Goal: Information Seeking & Learning: Check status

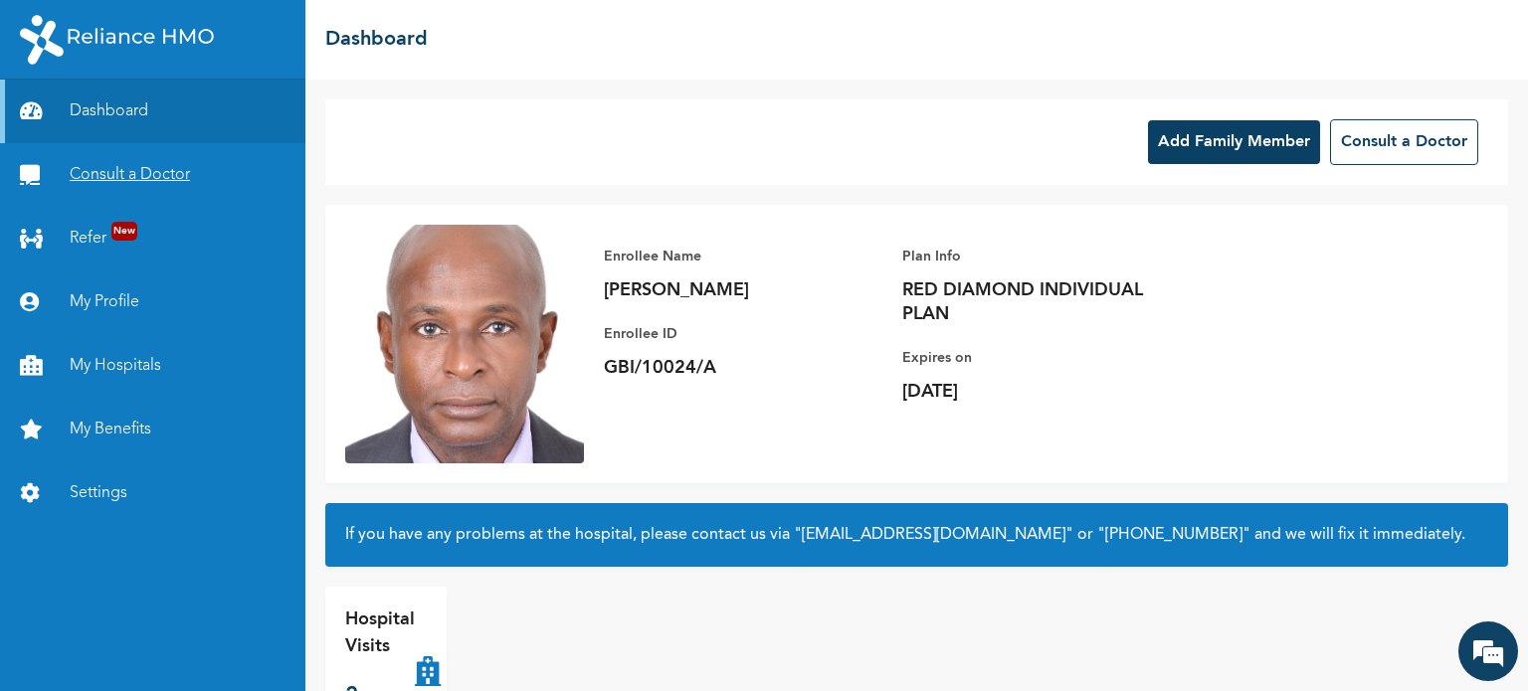
click at [114, 173] on link "Consult a Doctor" at bounding box center [152, 175] width 305 height 64
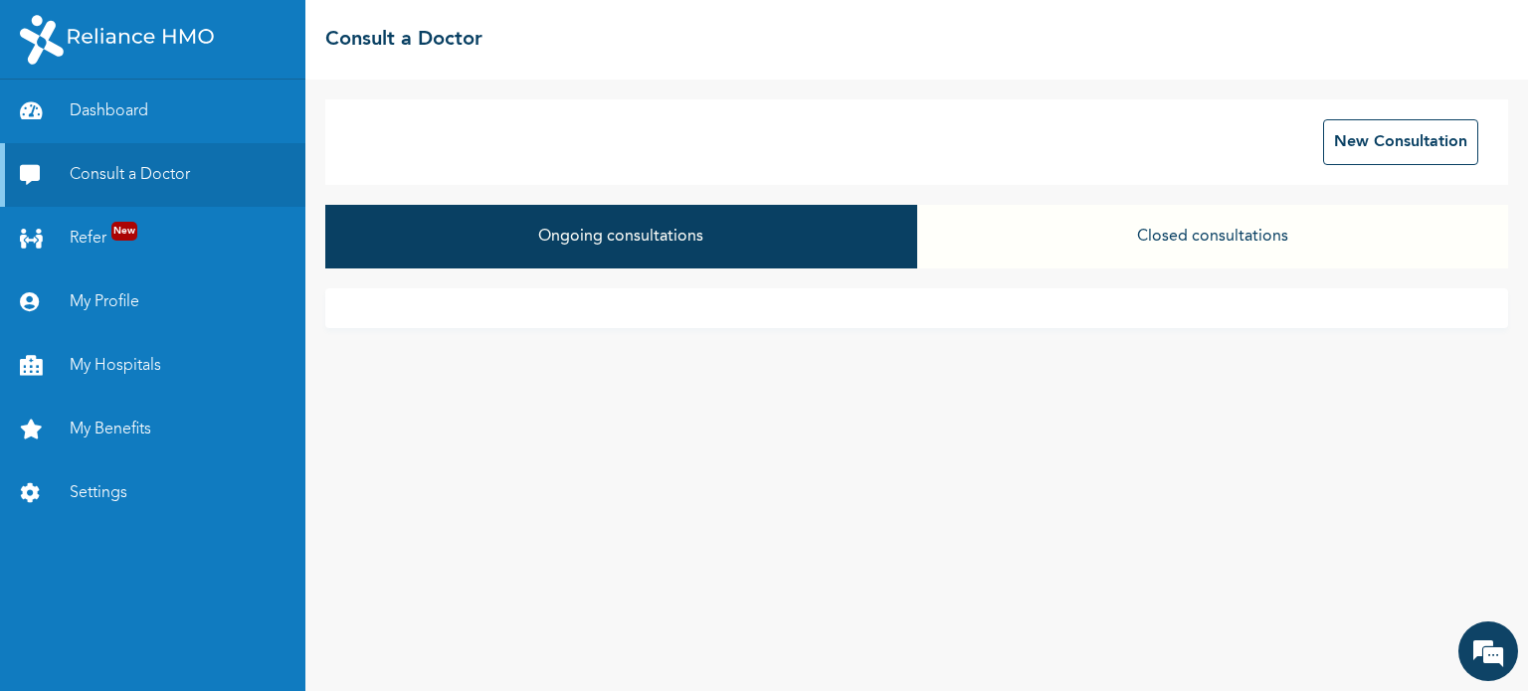
click at [1250, 240] on button "Closed consultations" at bounding box center [1212, 237] width 591 height 64
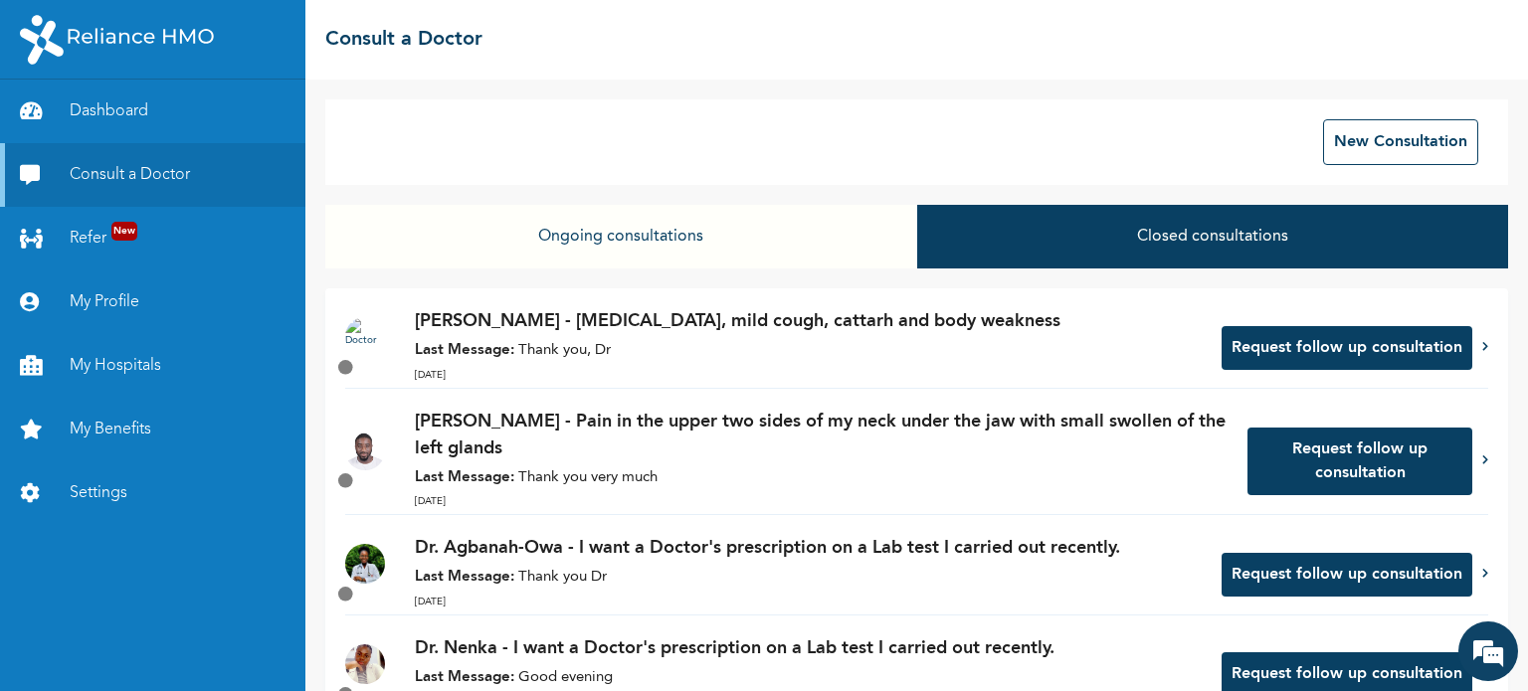
click at [813, 324] on p "[PERSON_NAME] - [MEDICAL_DATA], mild cough, cattarh and body weakness" at bounding box center [808, 321] width 787 height 27
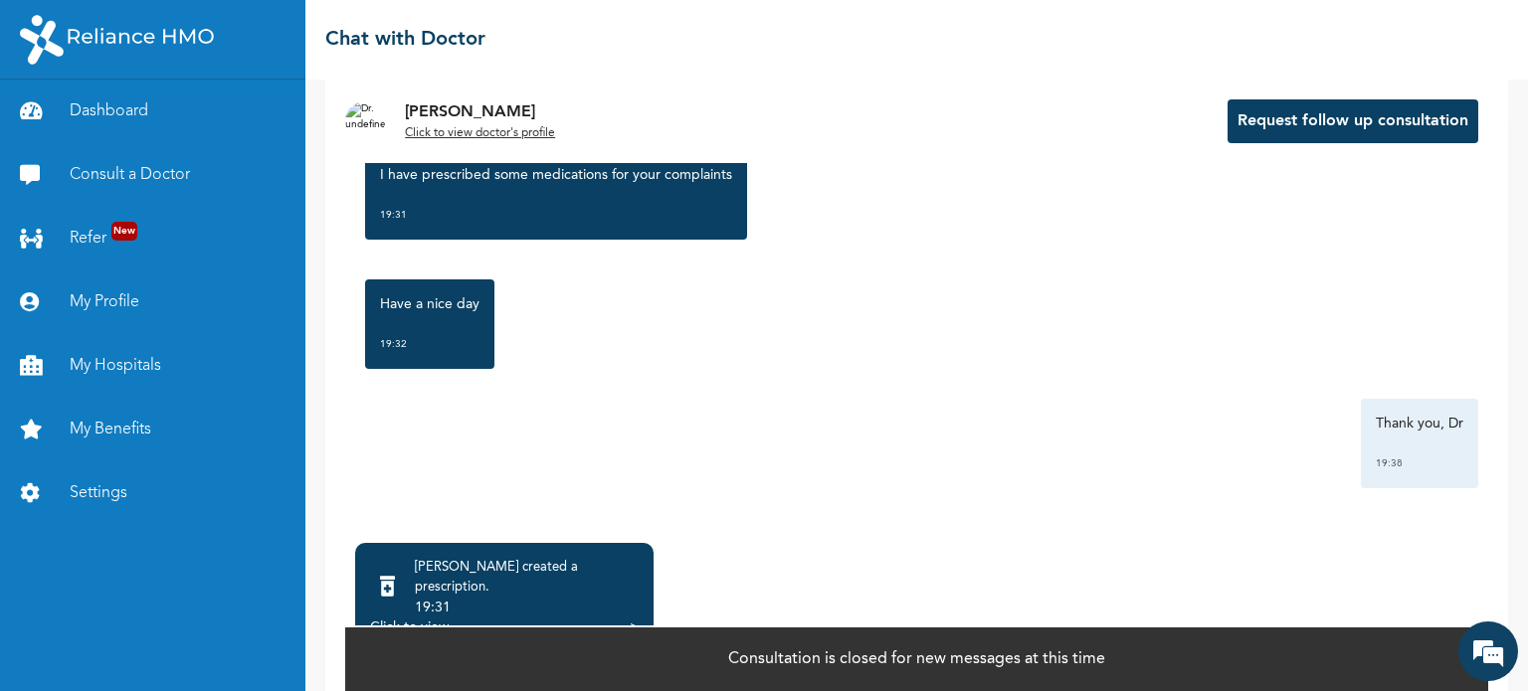
scroll to position [122, 0]
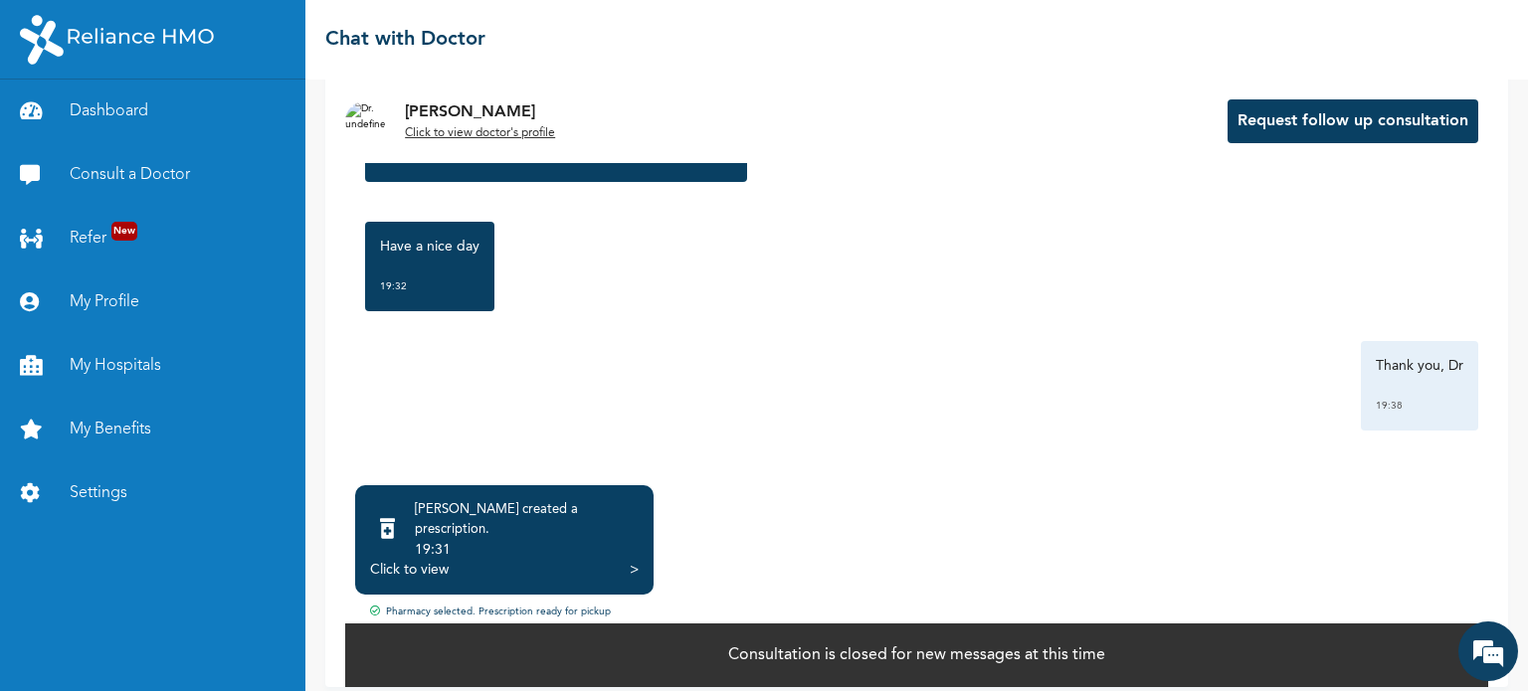
click at [588, 560] on div "Click to view >" at bounding box center [504, 570] width 269 height 20
click at [573, 513] on div "[PERSON_NAME] created a prescription ." at bounding box center [527, 520] width 224 height 40
click at [395, 519] on icon at bounding box center [387, 529] width 15 height 20
click at [395, 524] on icon at bounding box center [387, 529] width 15 height 20
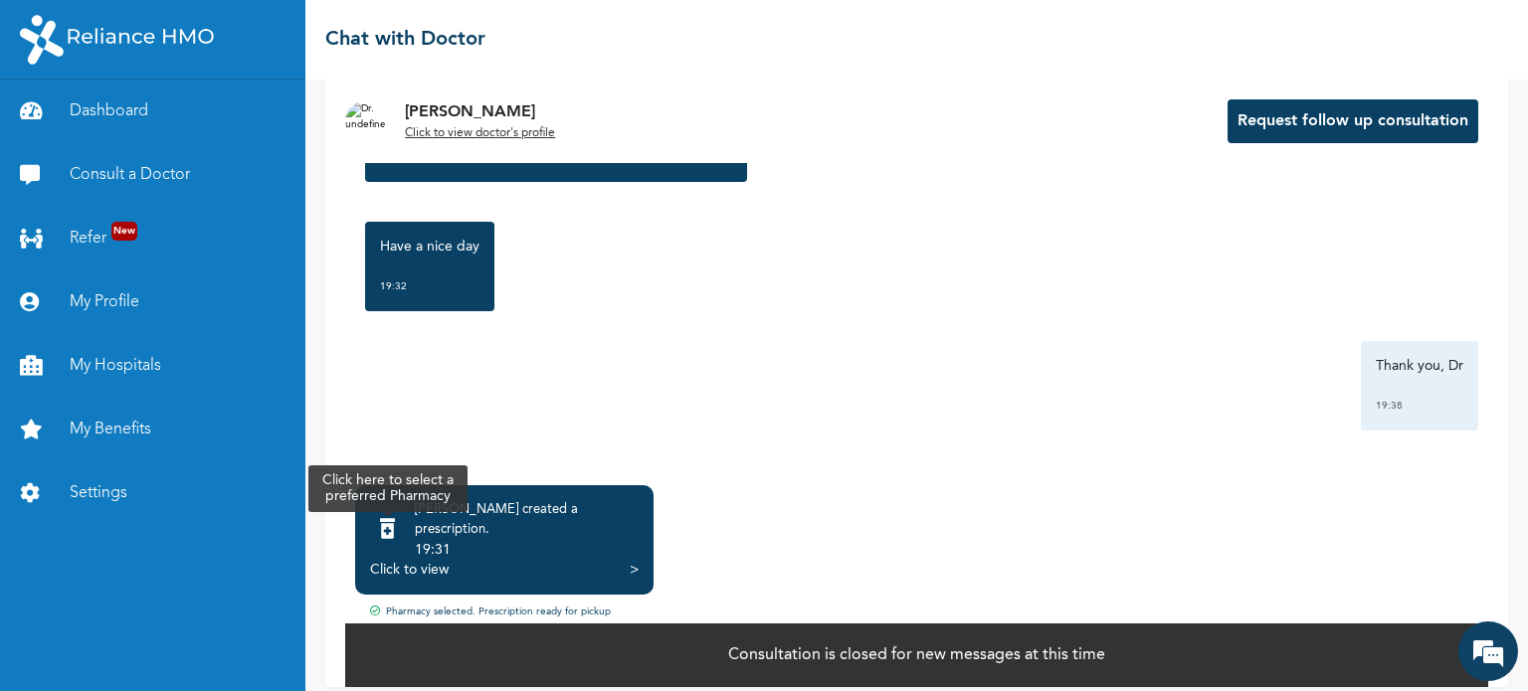
click at [395, 524] on icon at bounding box center [387, 529] width 15 height 20
click at [395, 519] on icon at bounding box center [387, 529] width 15 height 20
click at [395, 522] on icon at bounding box center [387, 529] width 15 height 20
click at [461, 540] on div "19:31" at bounding box center [527, 550] width 224 height 20
click at [395, 519] on icon at bounding box center [387, 529] width 15 height 20
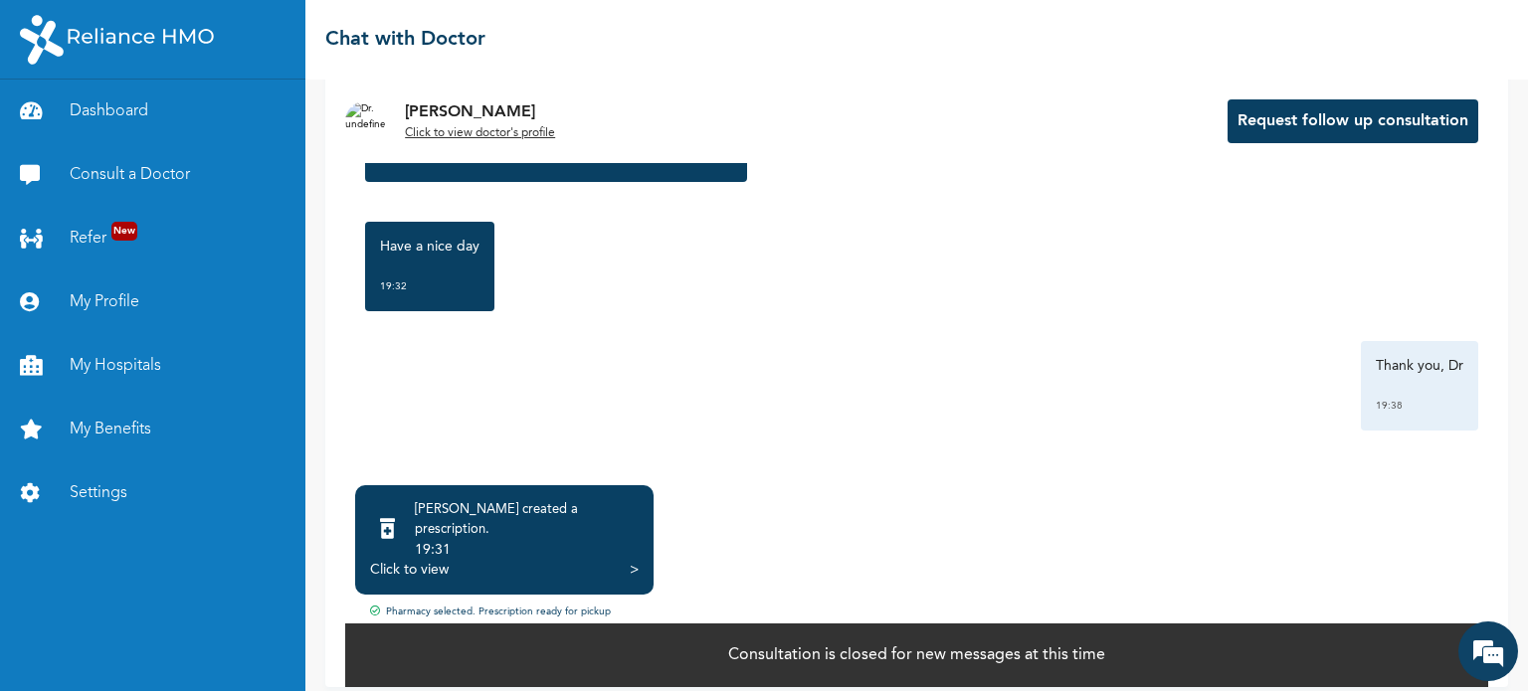
click at [395, 560] on div "Click to view" at bounding box center [409, 570] width 79 height 20
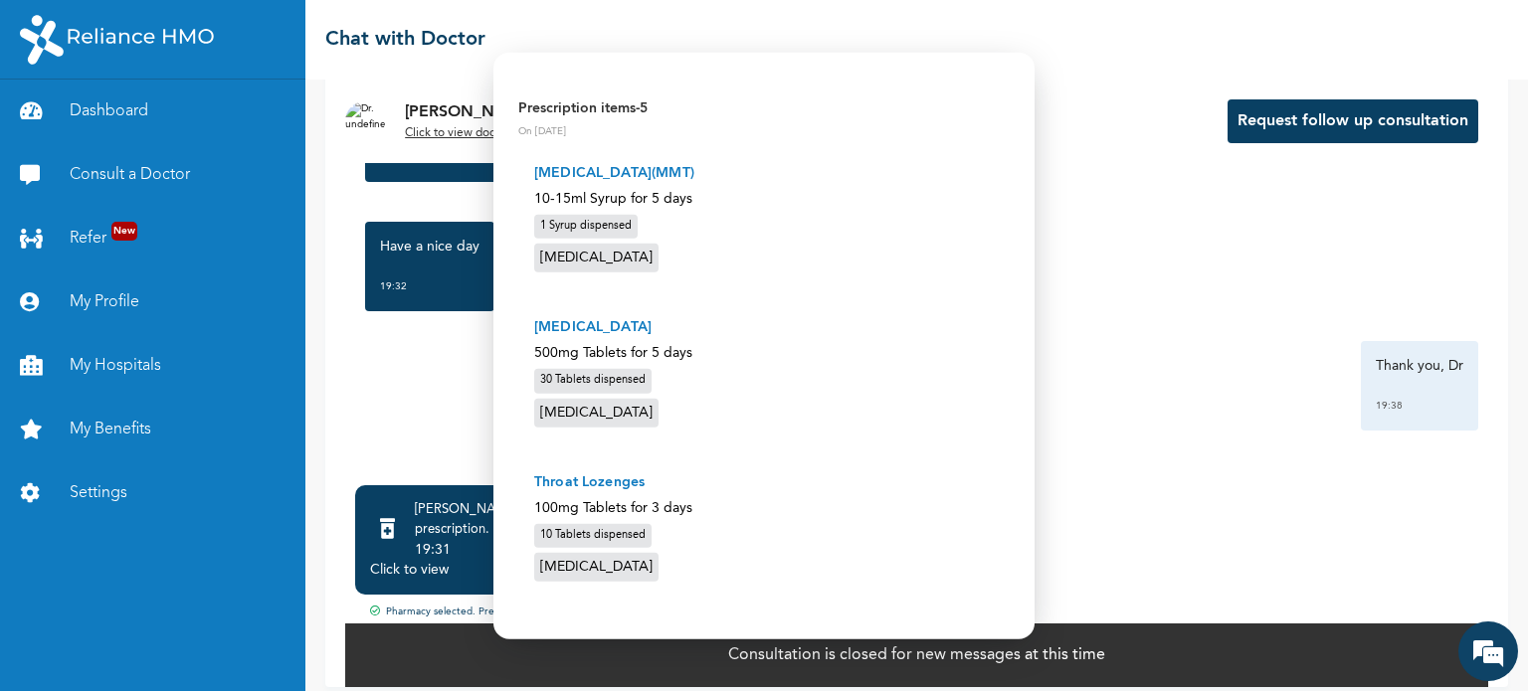
scroll to position [685, 0]
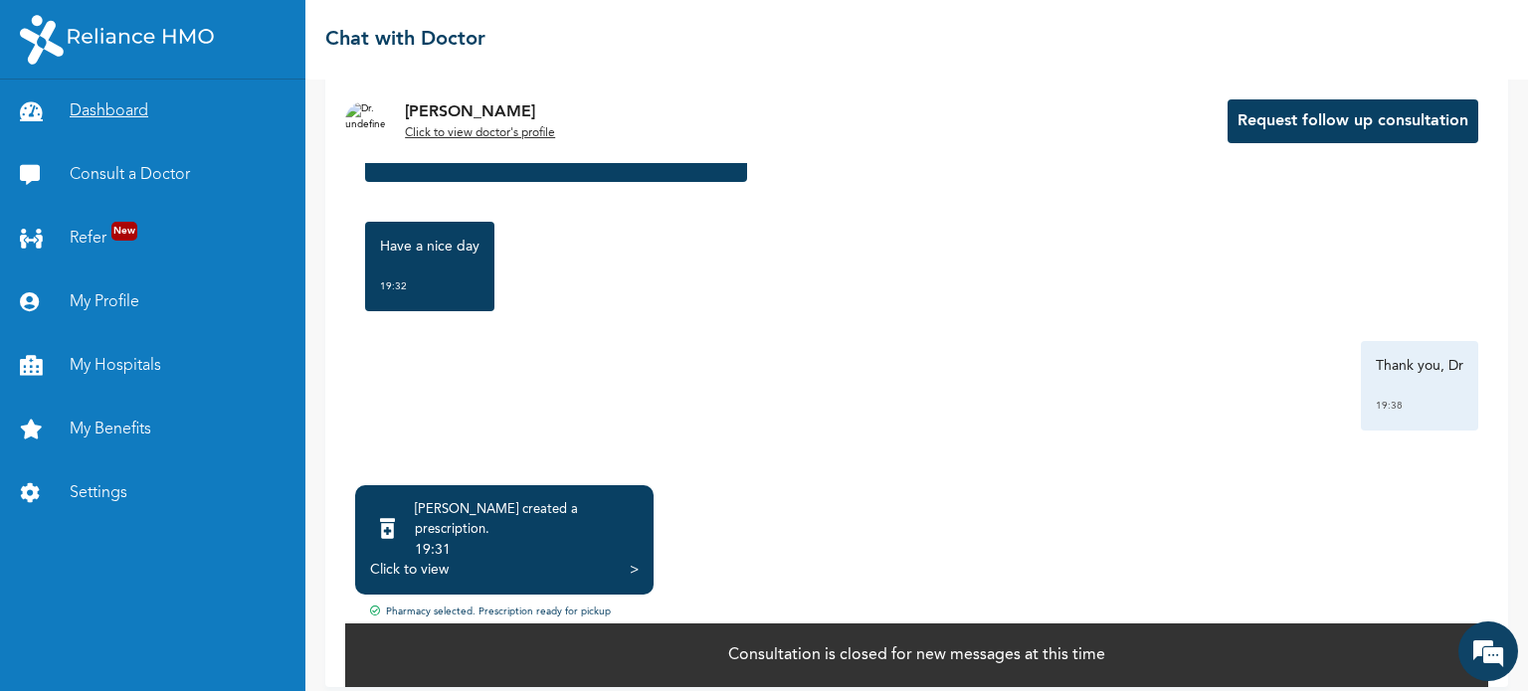
click at [118, 110] on link "Dashboard" at bounding box center [152, 112] width 305 height 64
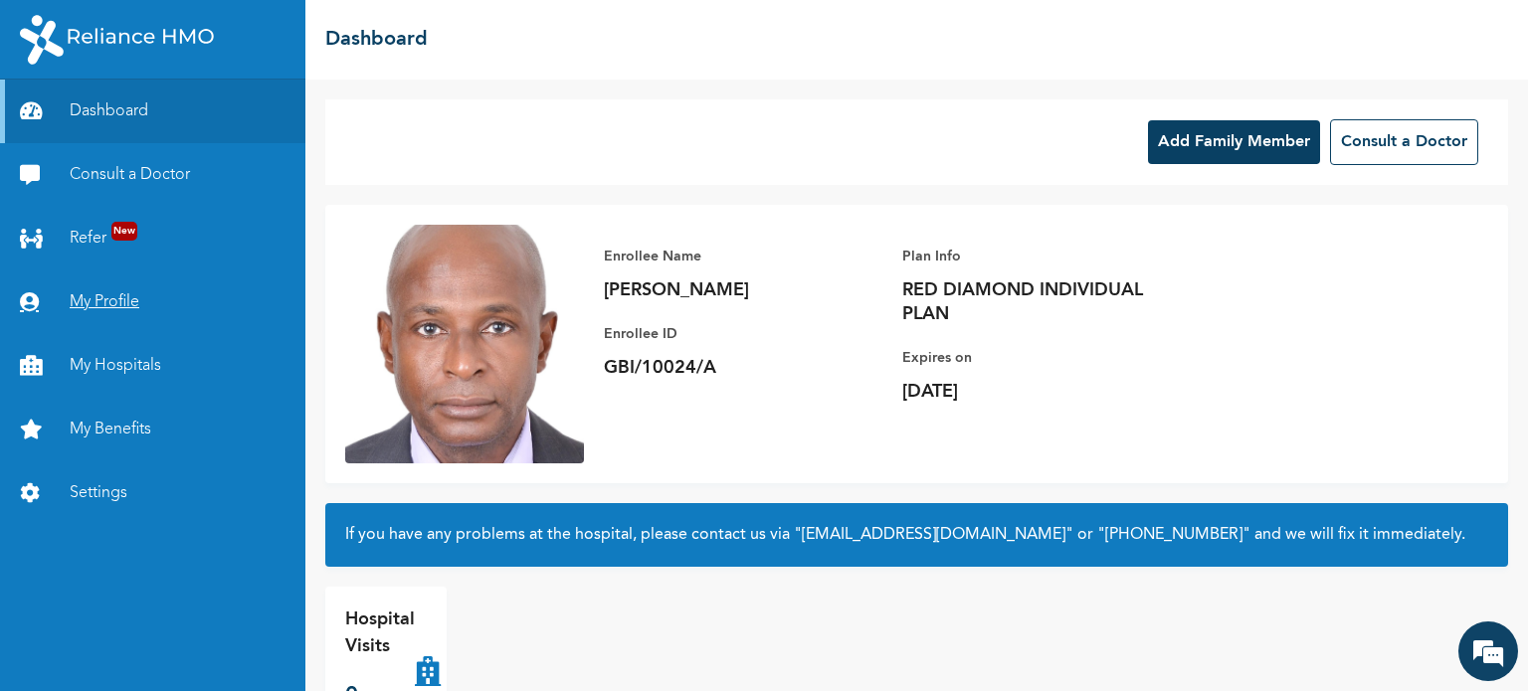
click at [112, 301] on link "My Profile" at bounding box center [152, 303] width 305 height 64
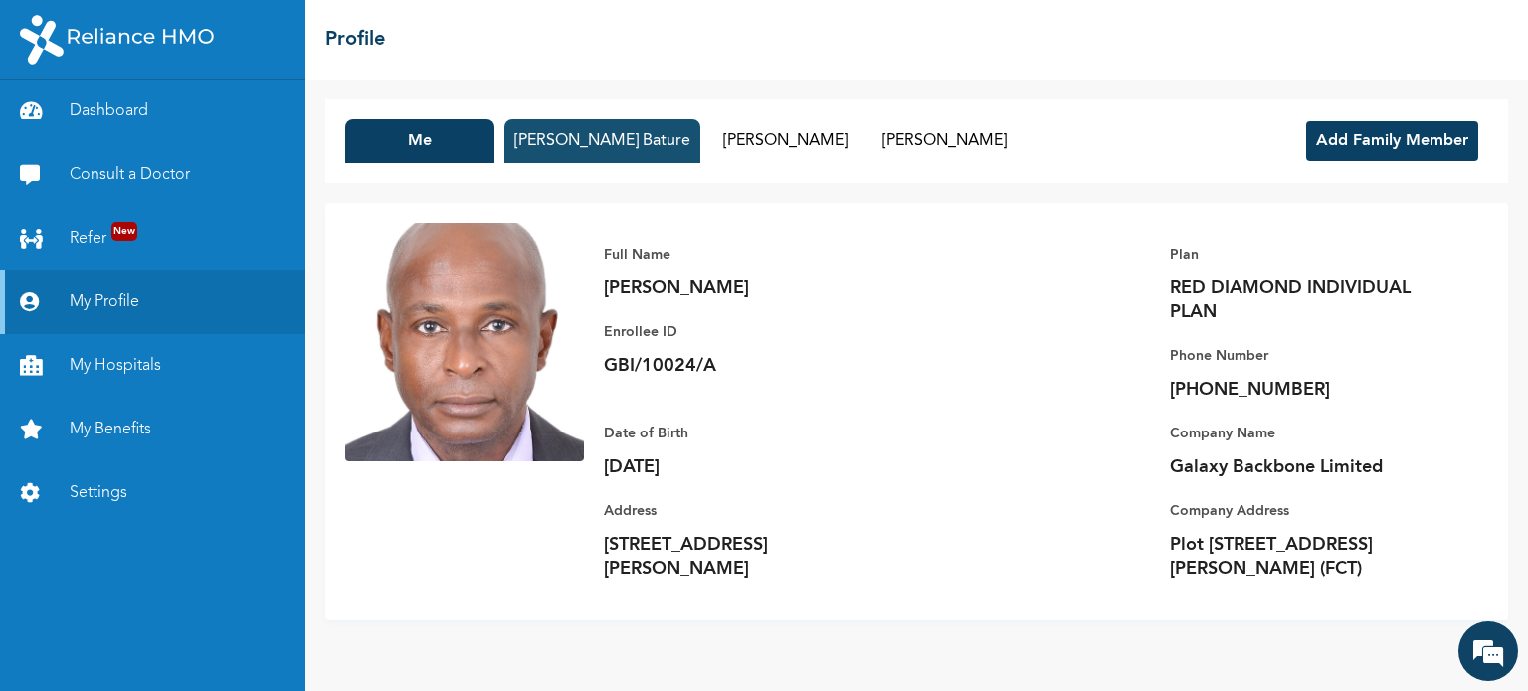
click at [605, 152] on button "[PERSON_NAME] Bature" at bounding box center [602, 141] width 196 height 44
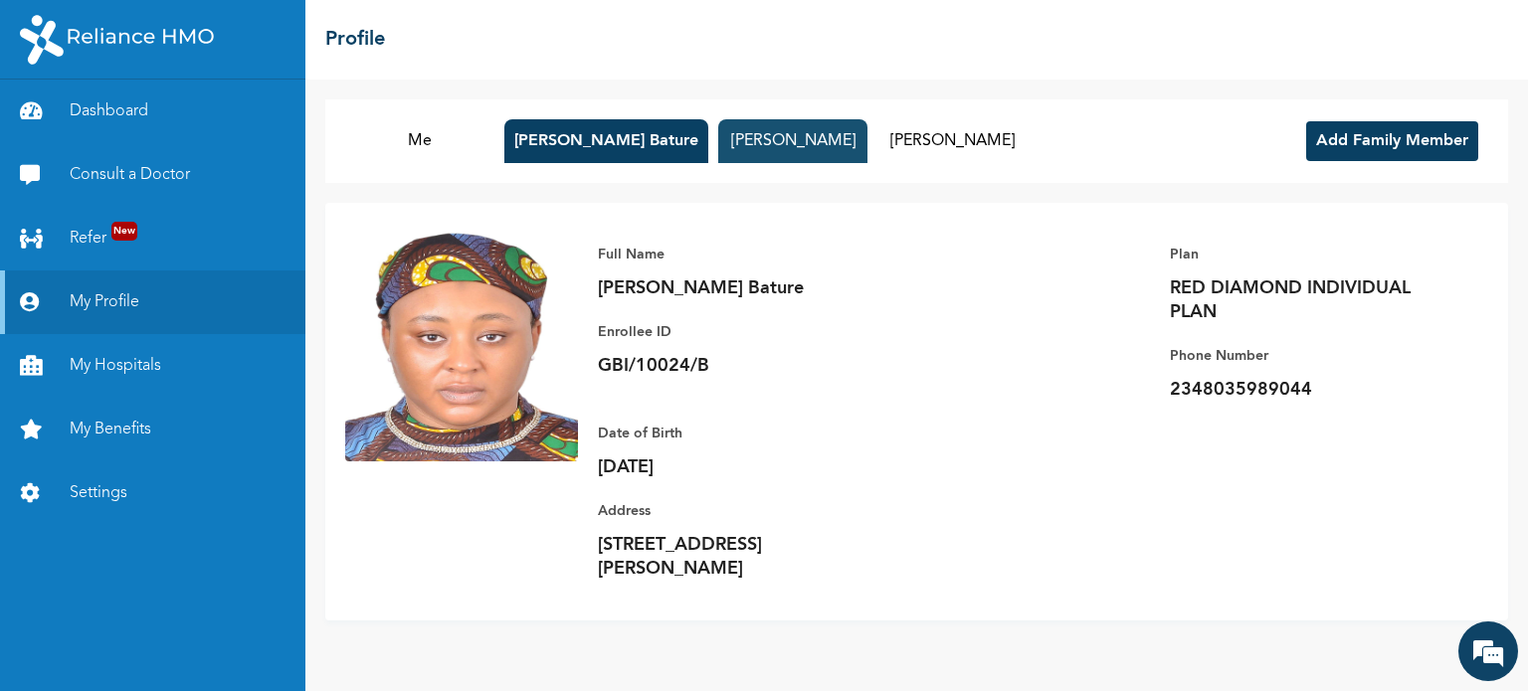
click at [789, 139] on button "[PERSON_NAME]" at bounding box center [792, 141] width 149 height 44
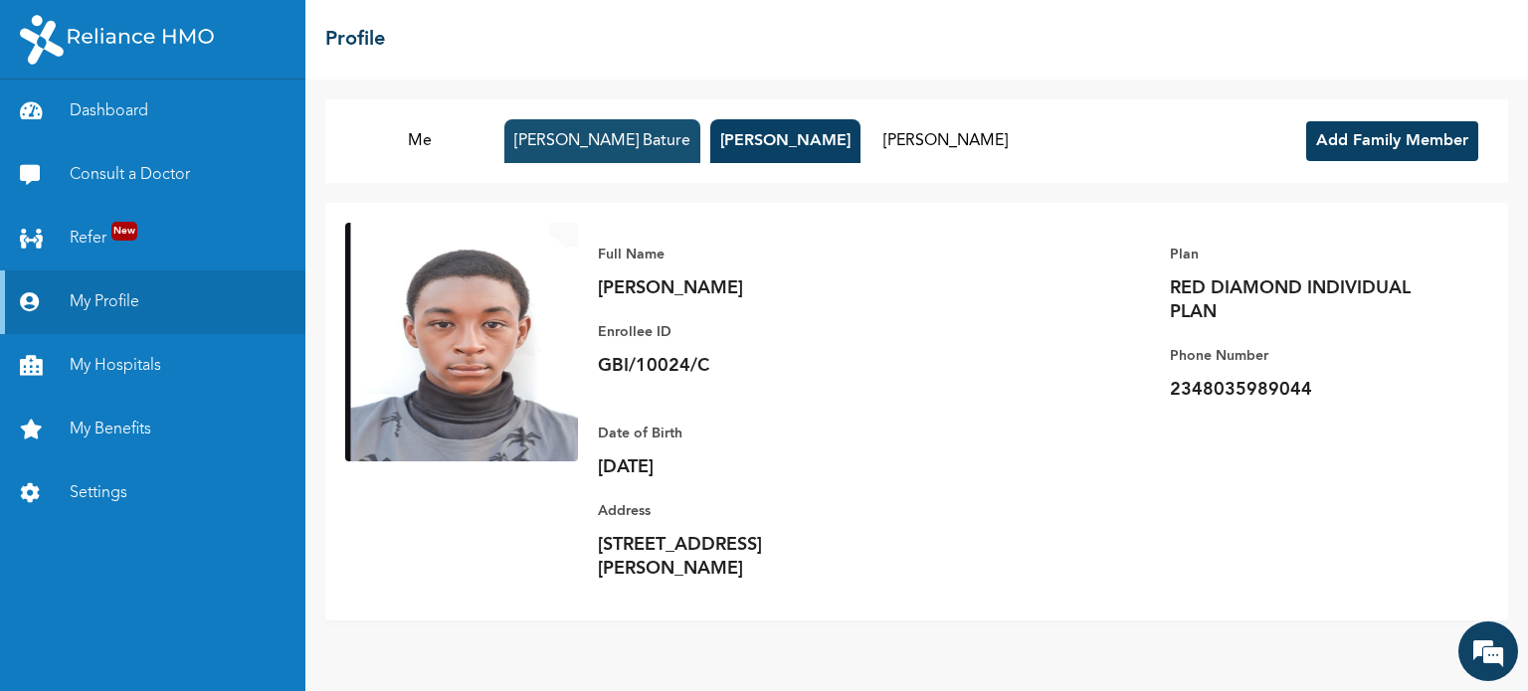
click at [636, 143] on button "[PERSON_NAME] Bature" at bounding box center [602, 141] width 196 height 44
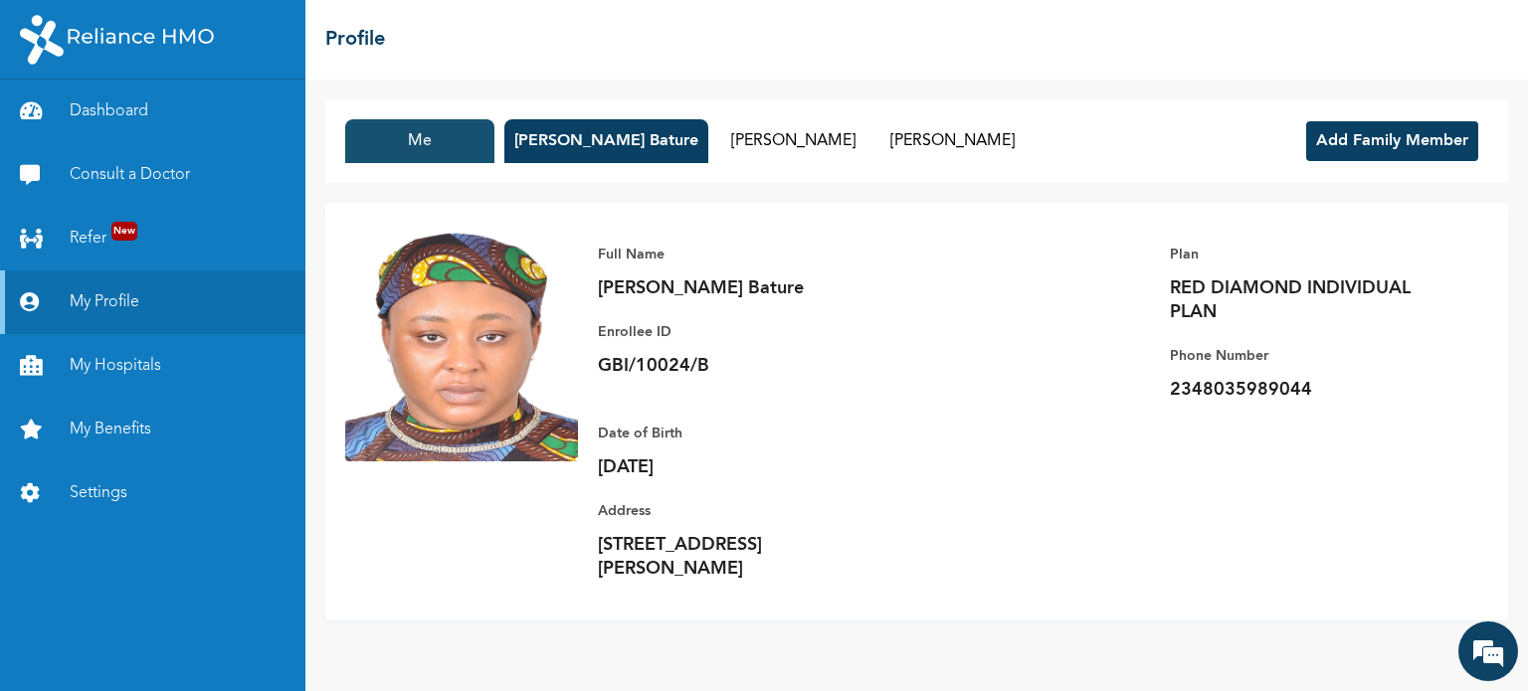
click at [418, 145] on button "Me" at bounding box center [419, 141] width 149 height 44
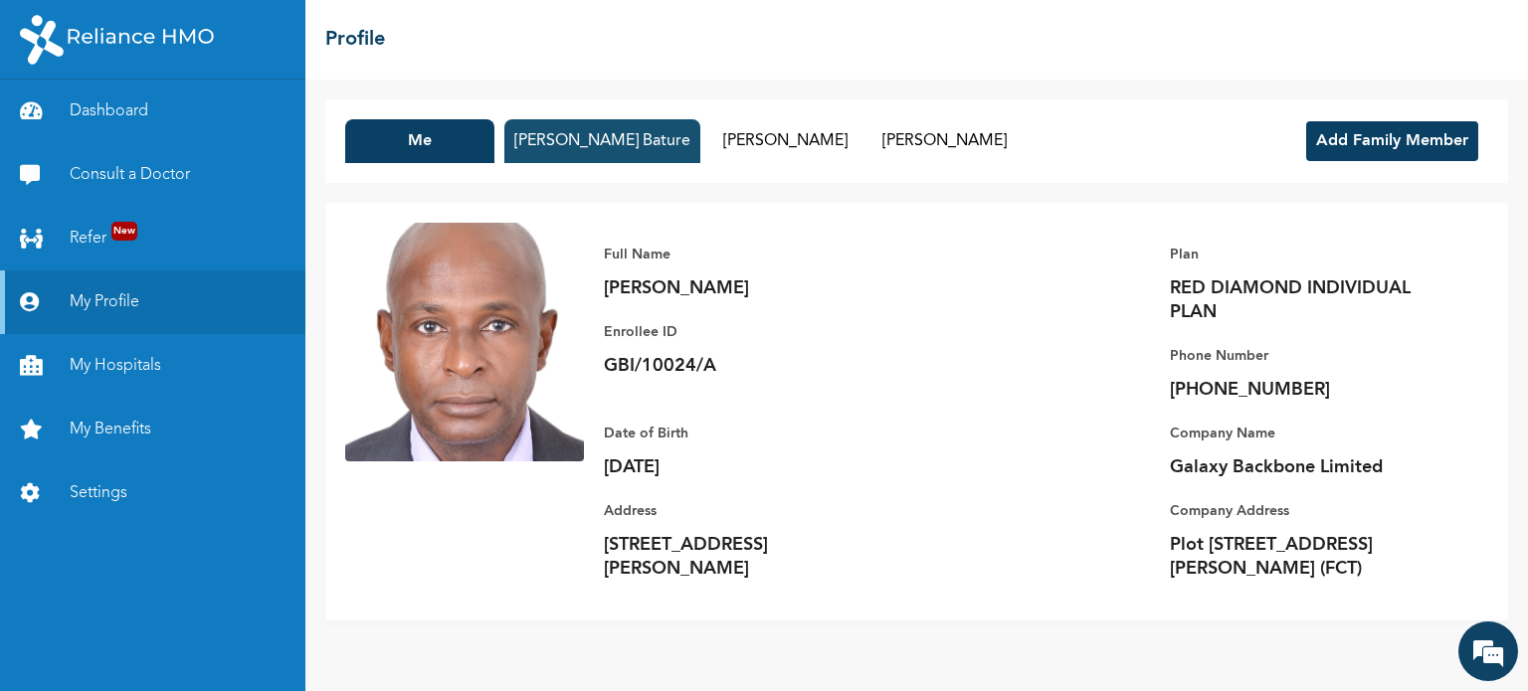
click at [607, 149] on button "[PERSON_NAME] Bature" at bounding box center [602, 141] width 196 height 44
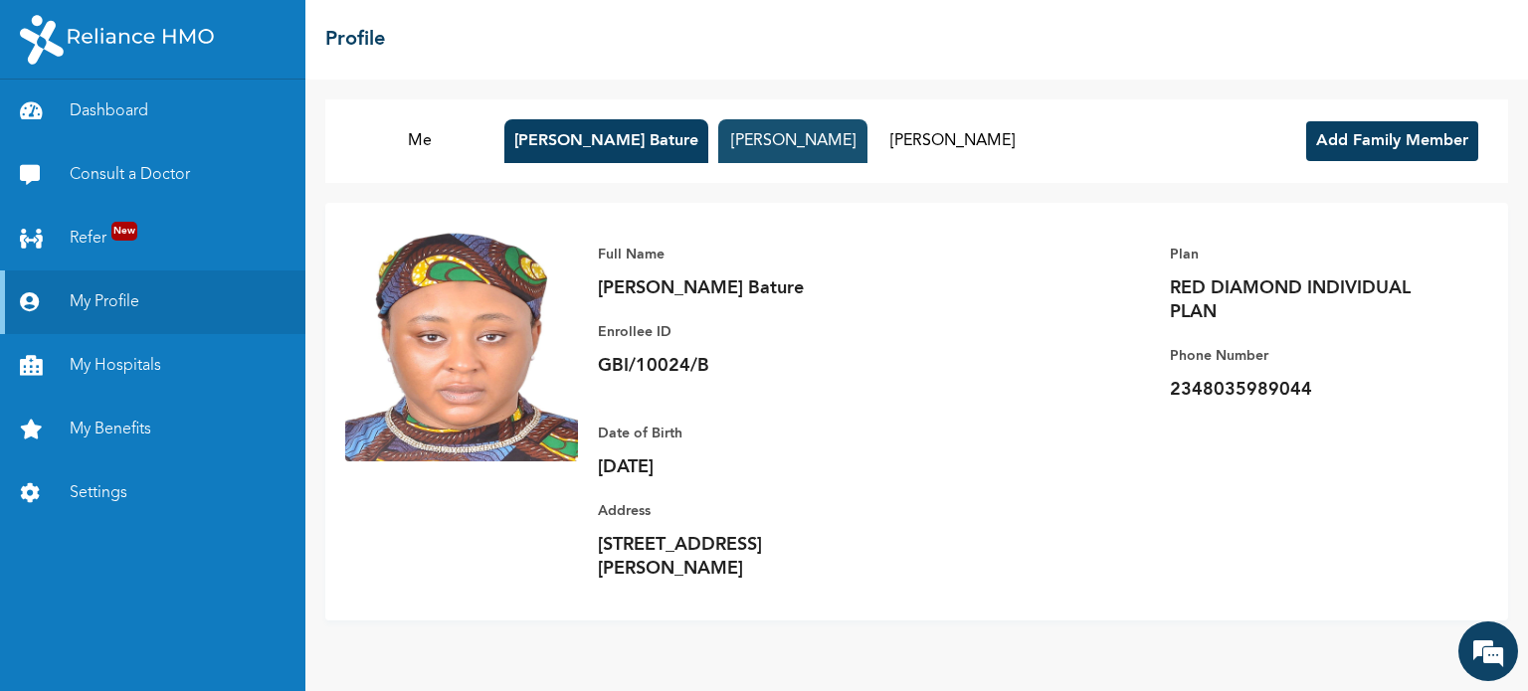
click at [781, 145] on button "[PERSON_NAME]" at bounding box center [792, 141] width 149 height 44
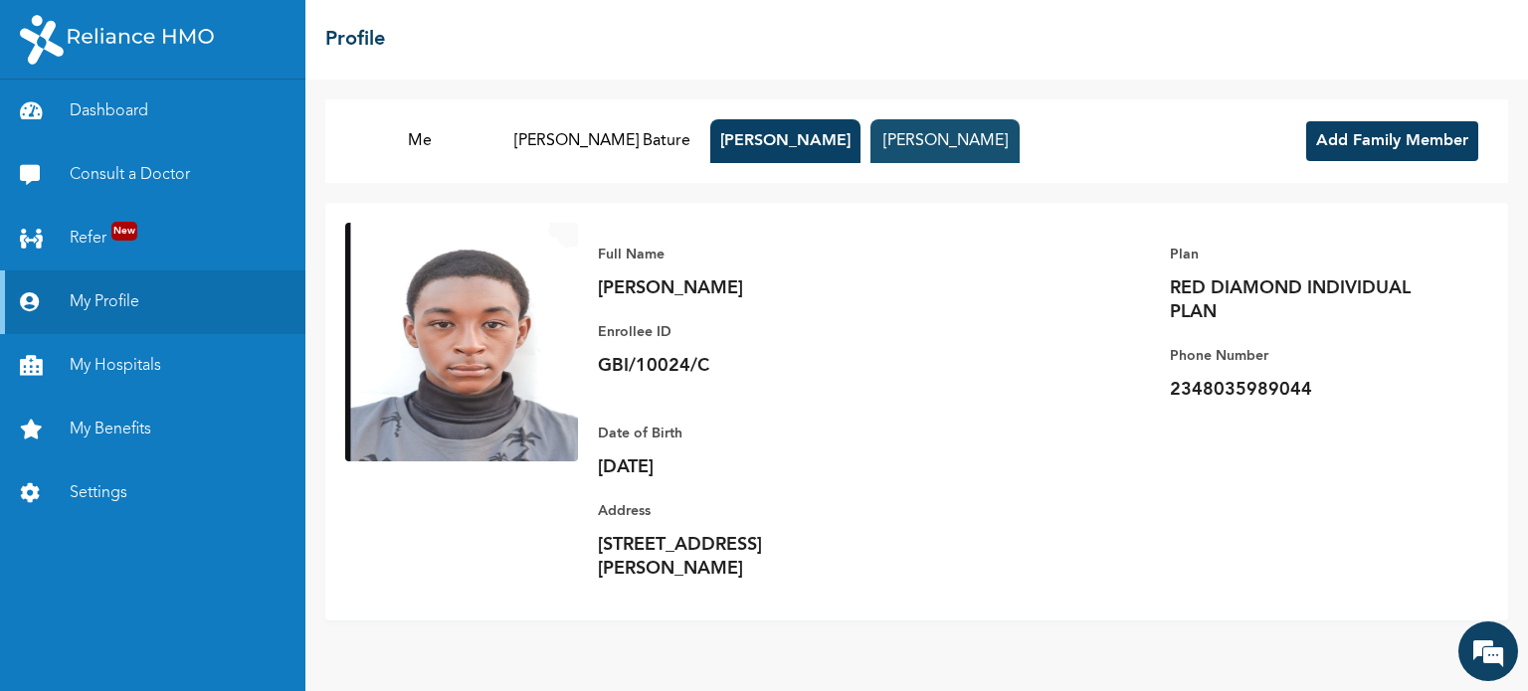
click at [936, 149] on button "[PERSON_NAME]" at bounding box center [944, 141] width 149 height 44
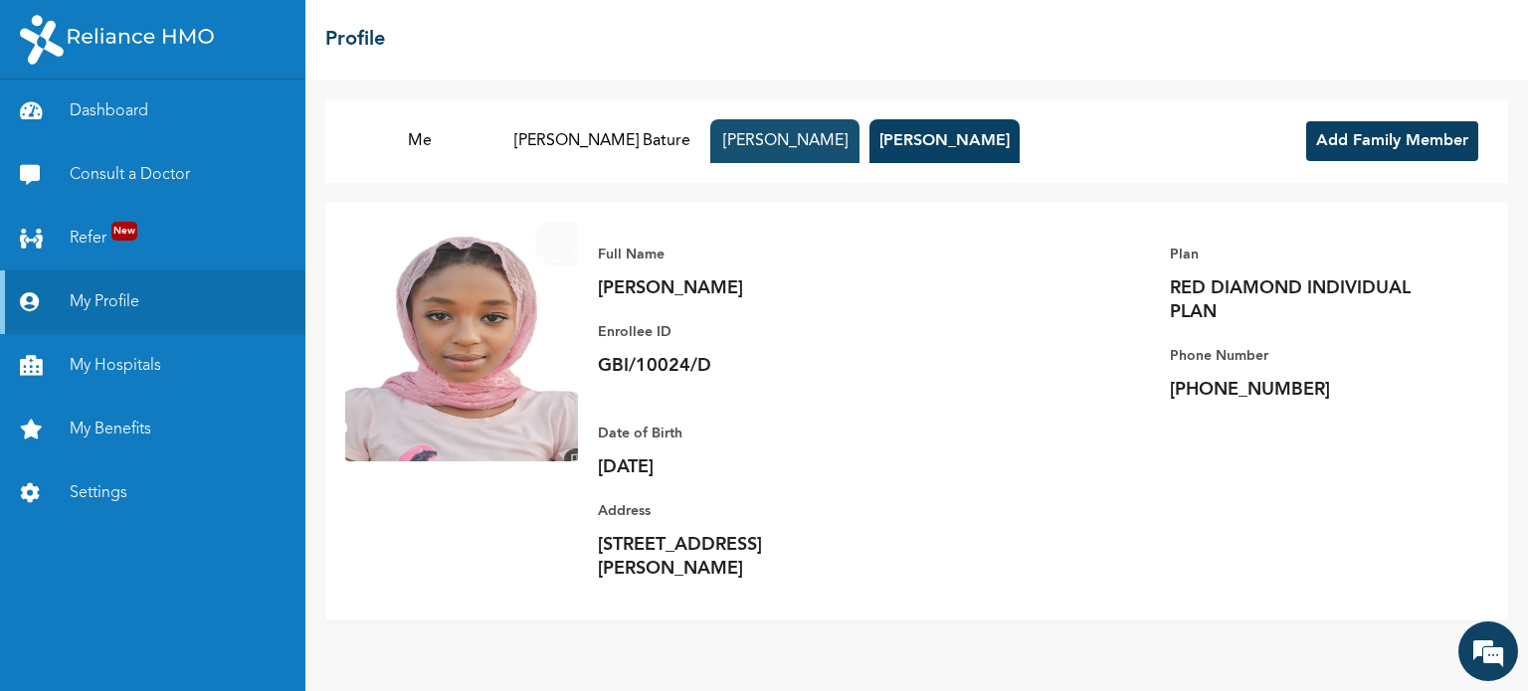
click at [772, 146] on button "[PERSON_NAME]" at bounding box center [784, 141] width 149 height 44
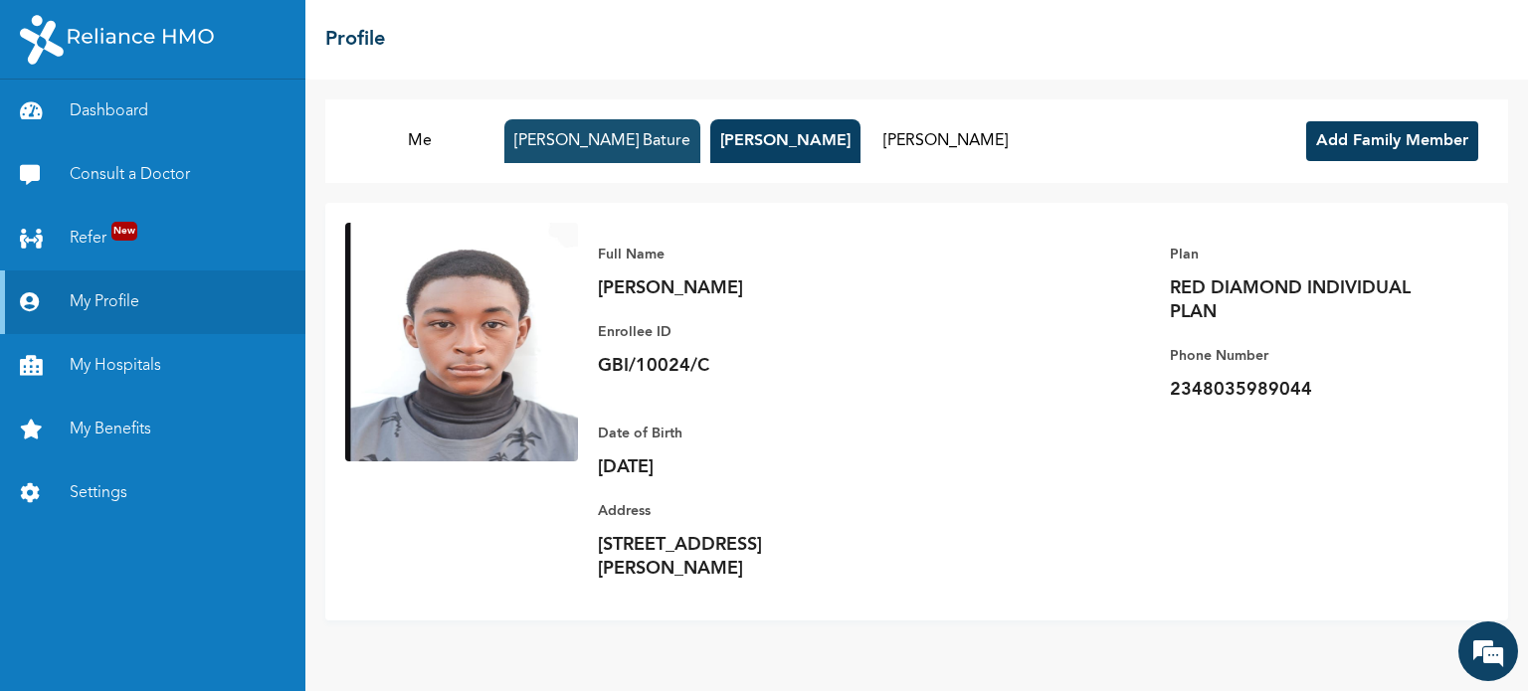
click at [609, 150] on button "[PERSON_NAME] Bature" at bounding box center [602, 141] width 196 height 44
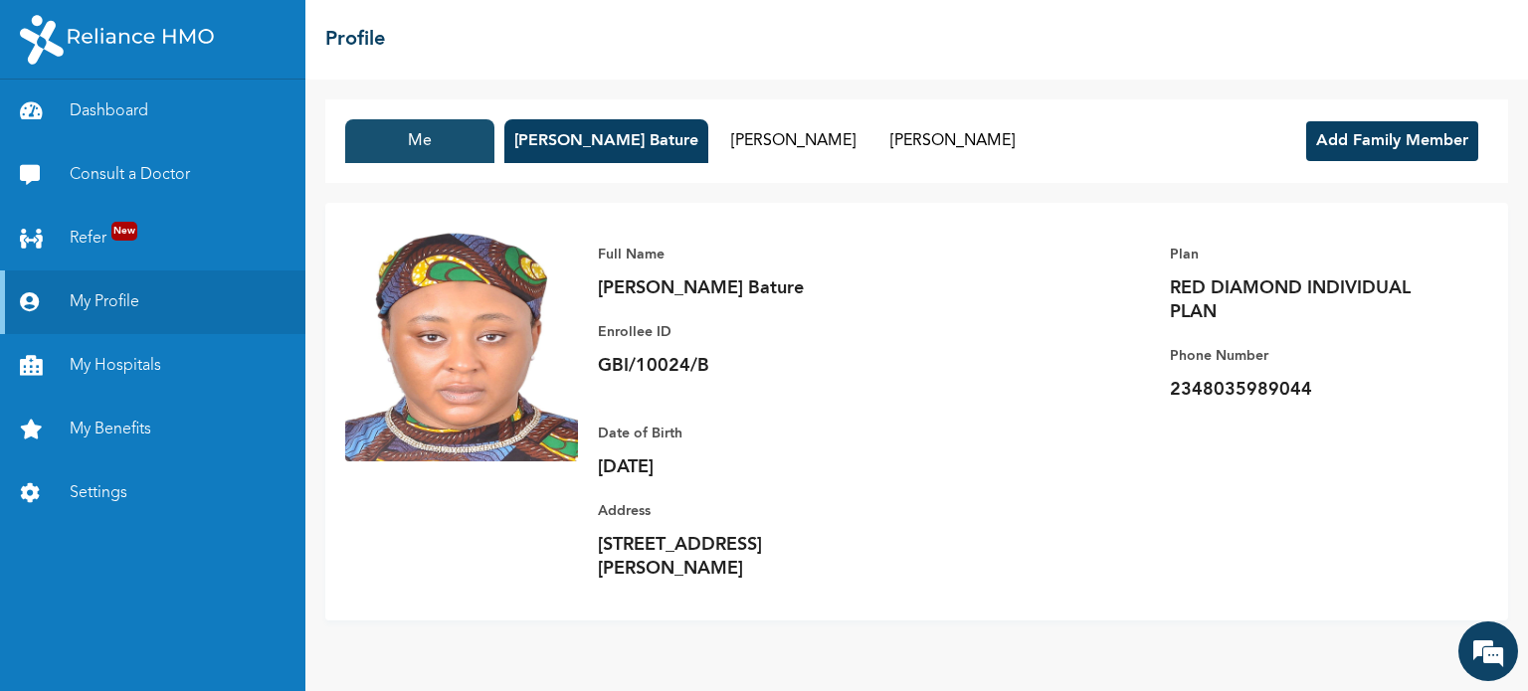
click at [441, 152] on button "Me" at bounding box center [419, 141] width 149 height 44
